Goal: Find specific page/section: Find specific page/section

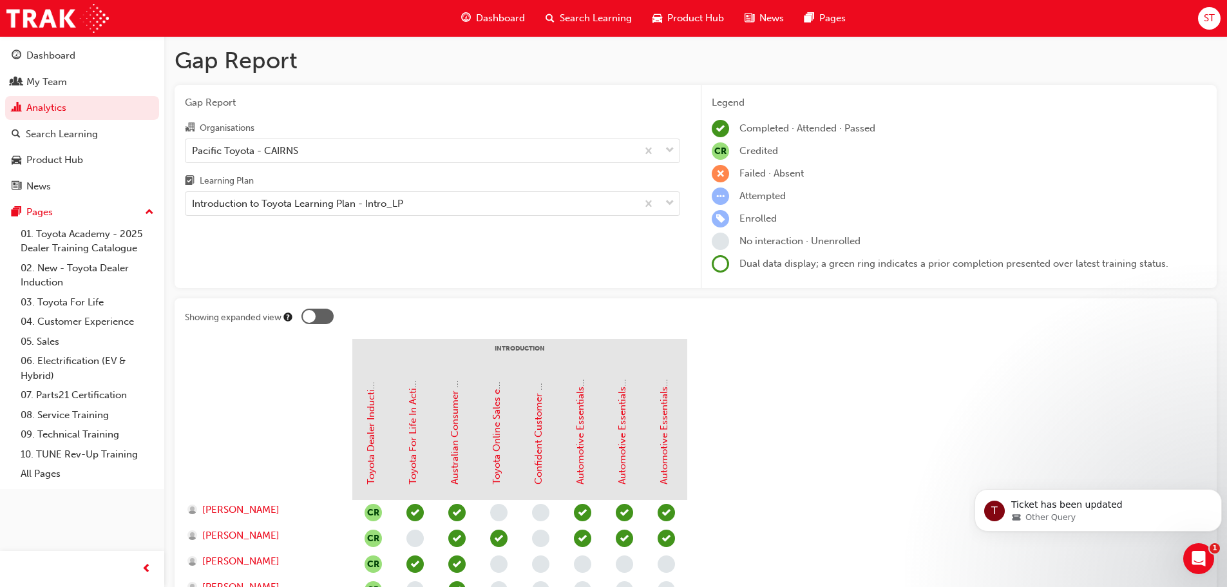
scroll to position [2, 0]
drag, startPoint x: 27, startPoint y: 71, endPoint x: 42, endPoint y: 73, distance: 14.9
click at [27, 71] on link "My Team" at bounding box center [82, 82] width 154 height 24
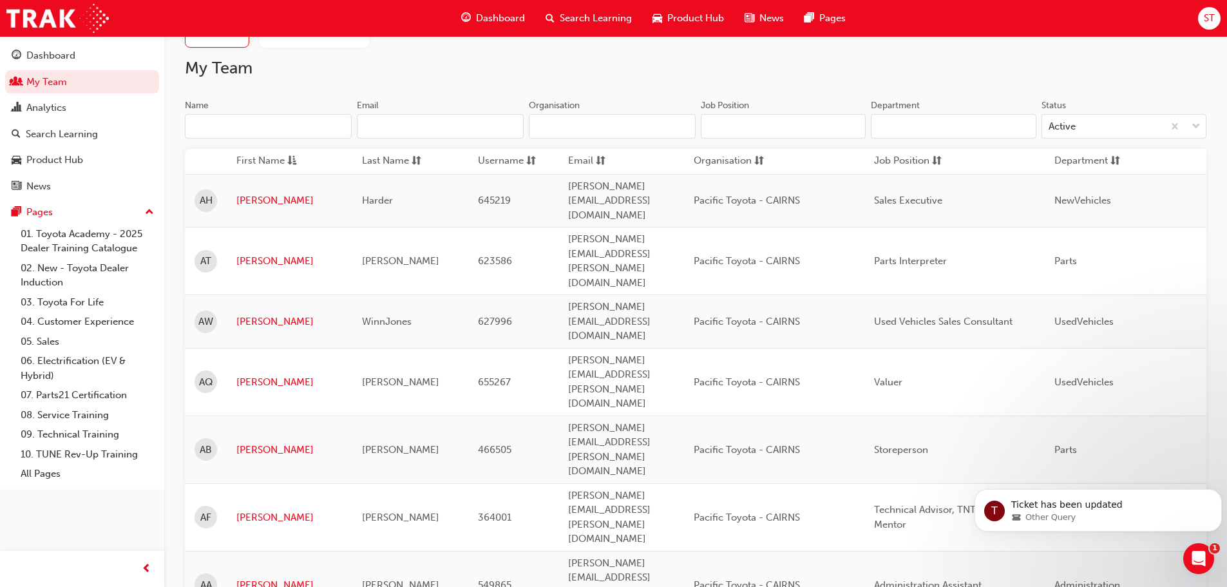
scroll to position [322, 0]
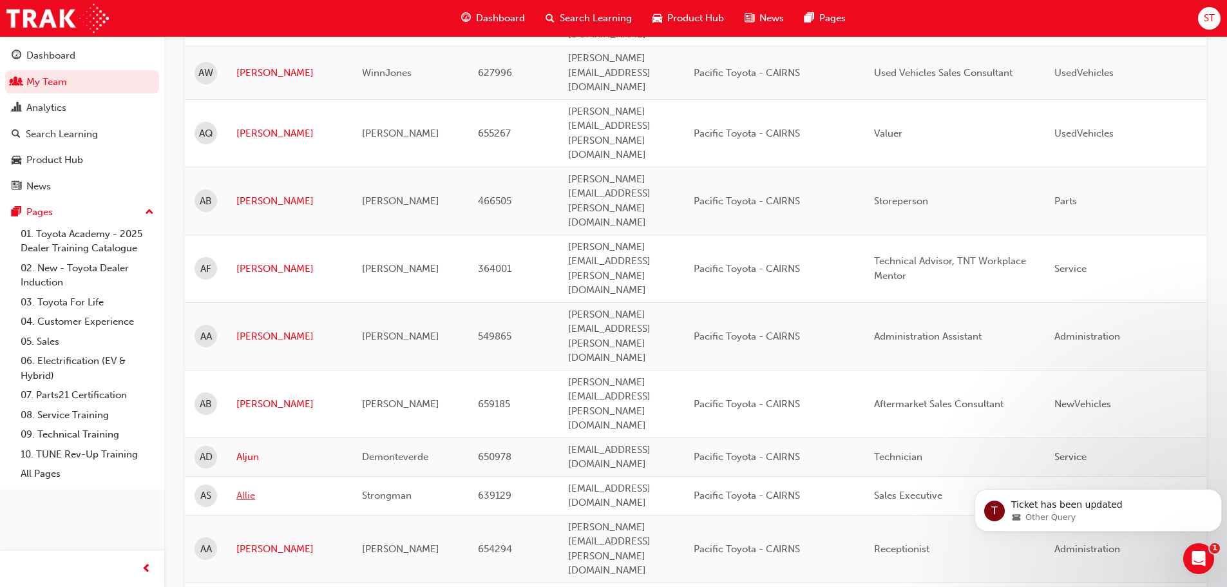
click at [247, 488] on link "Allie" at bounding box center [289, 495] width 106 height 15
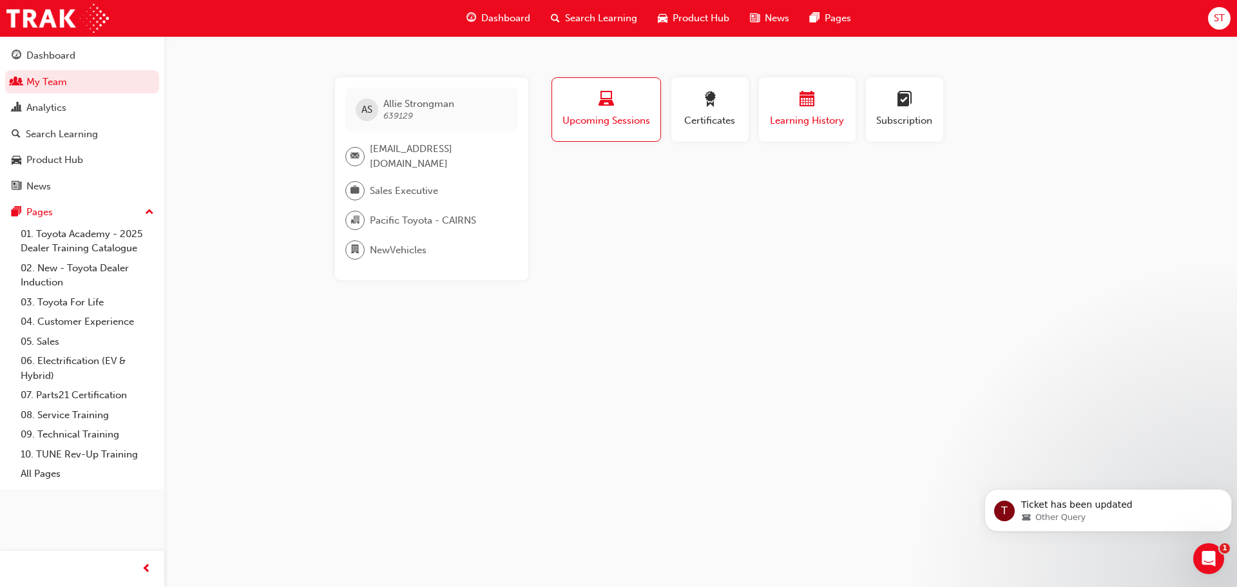
click at [820, 107] on div "button" at bounding box center [806, 101] width 77 height 20
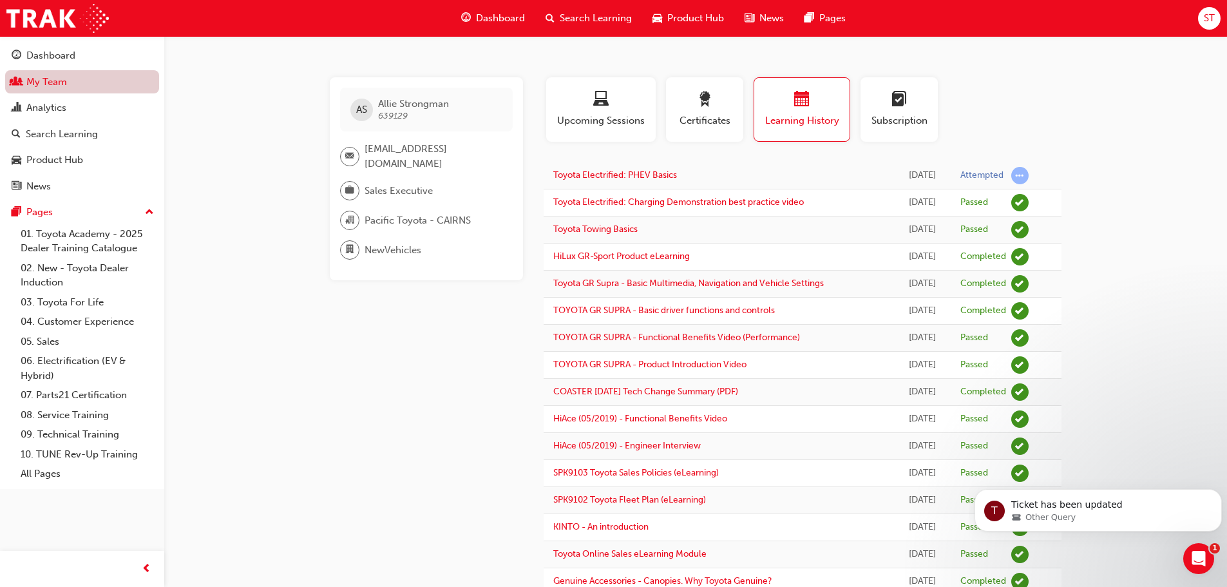
click at [48, 84] on link "My Team" at bounding box center [82, 82] width 154 height 24
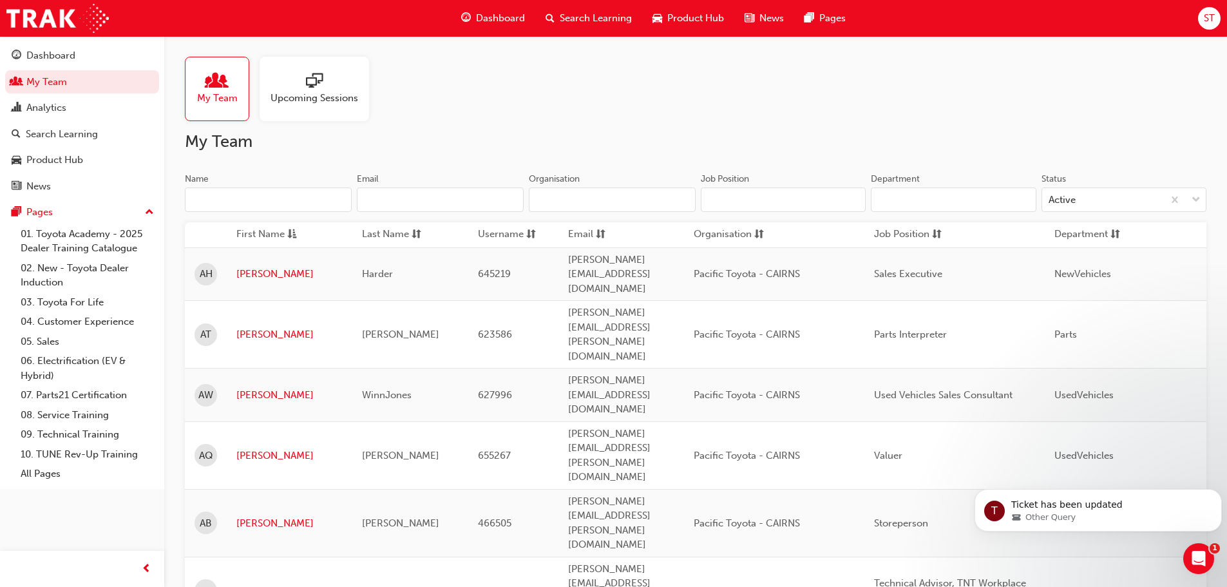
click at [214, 196] on input "Name" at bounding box center [268, 199] width 167 height 24
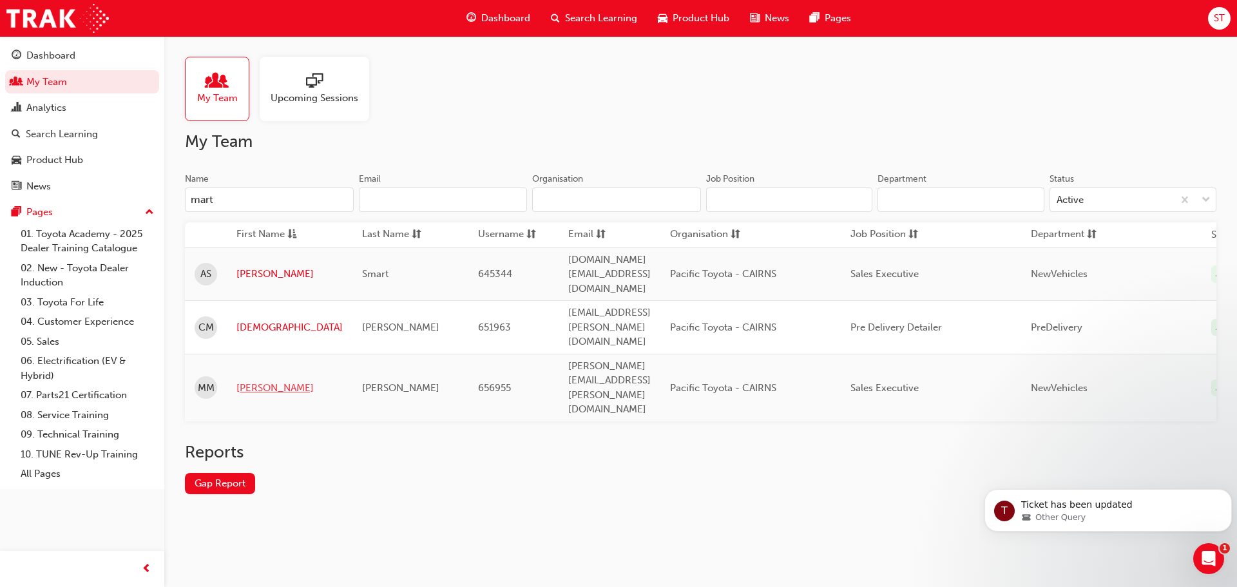
type input "mart"
click at [247, 381] on link "[PERSON_NAME]" at bounding box center [289, 388] width 106 height 15
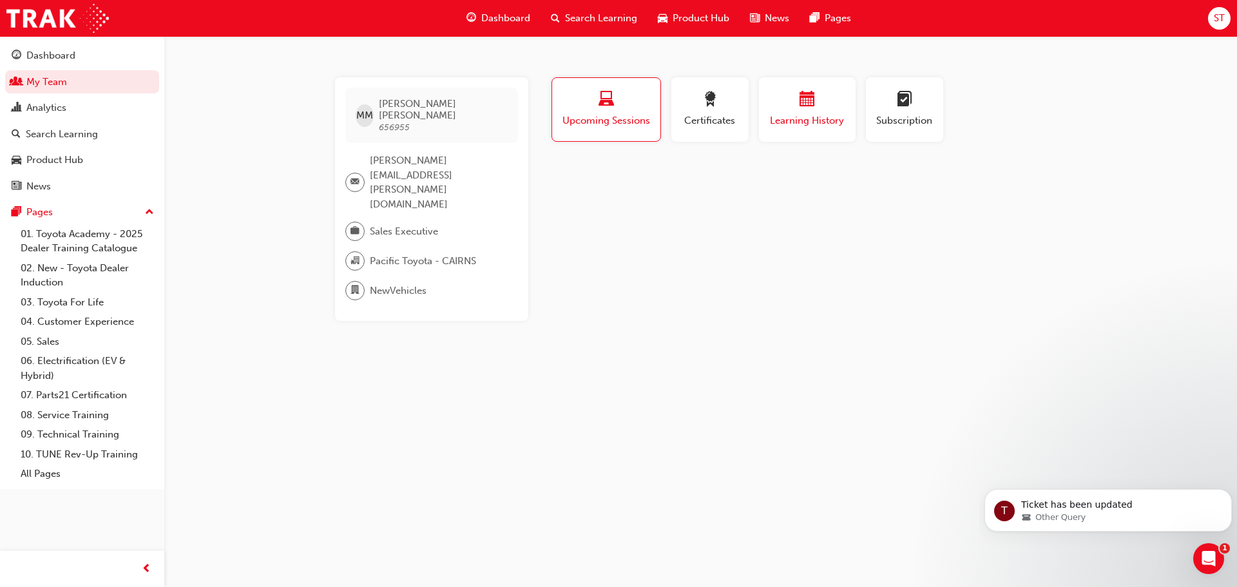
click at [798, 103] on div "button" at bounding box center [806, 101] width 77 height 20
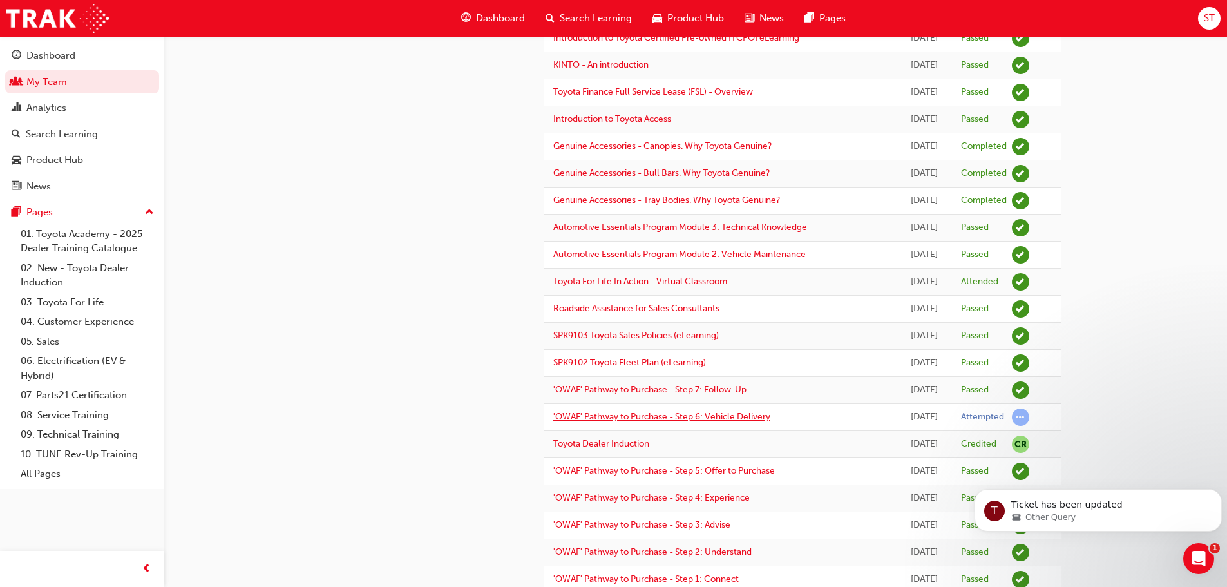
scroll to position [386, 0]
